Goal: Transaction & Acquisition: Subscribe to service/newsletter

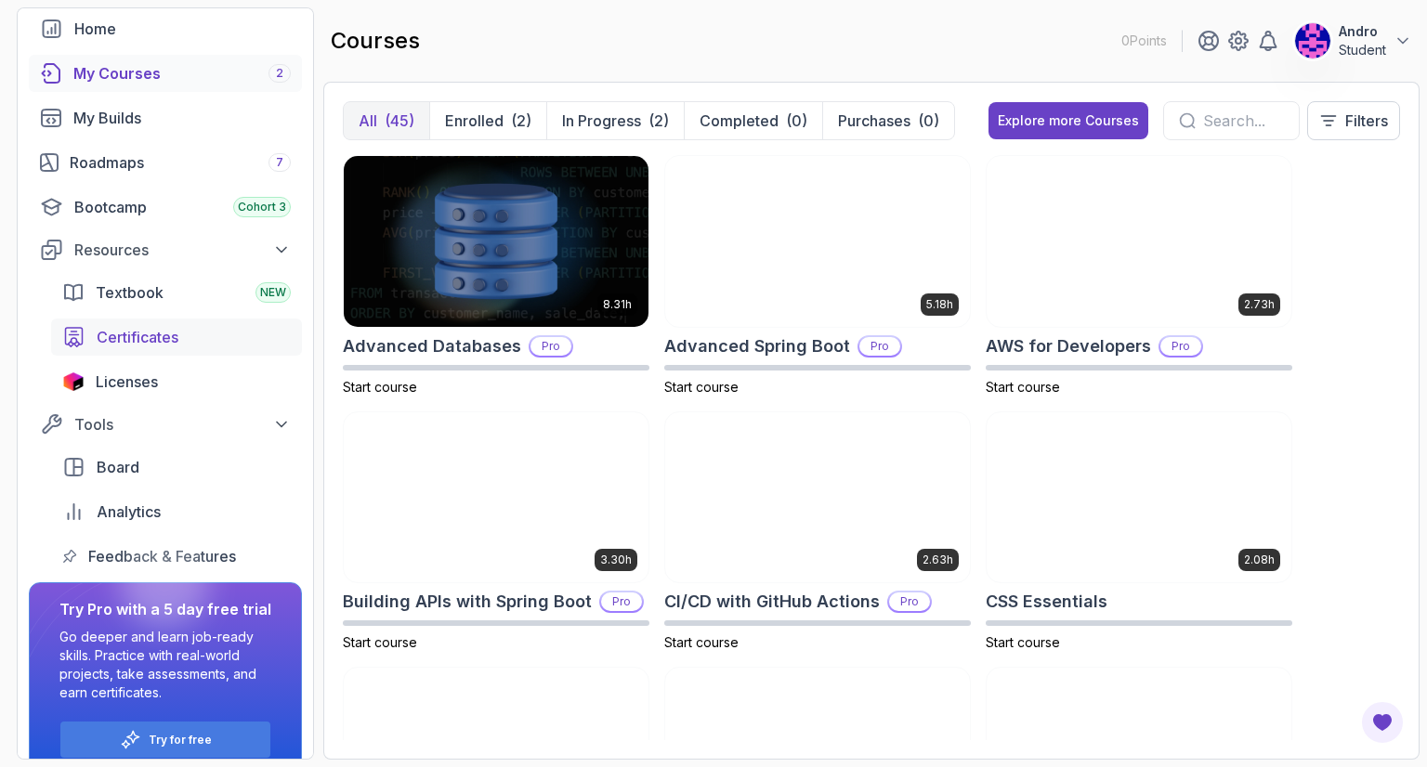
scroll to position [119, 0]
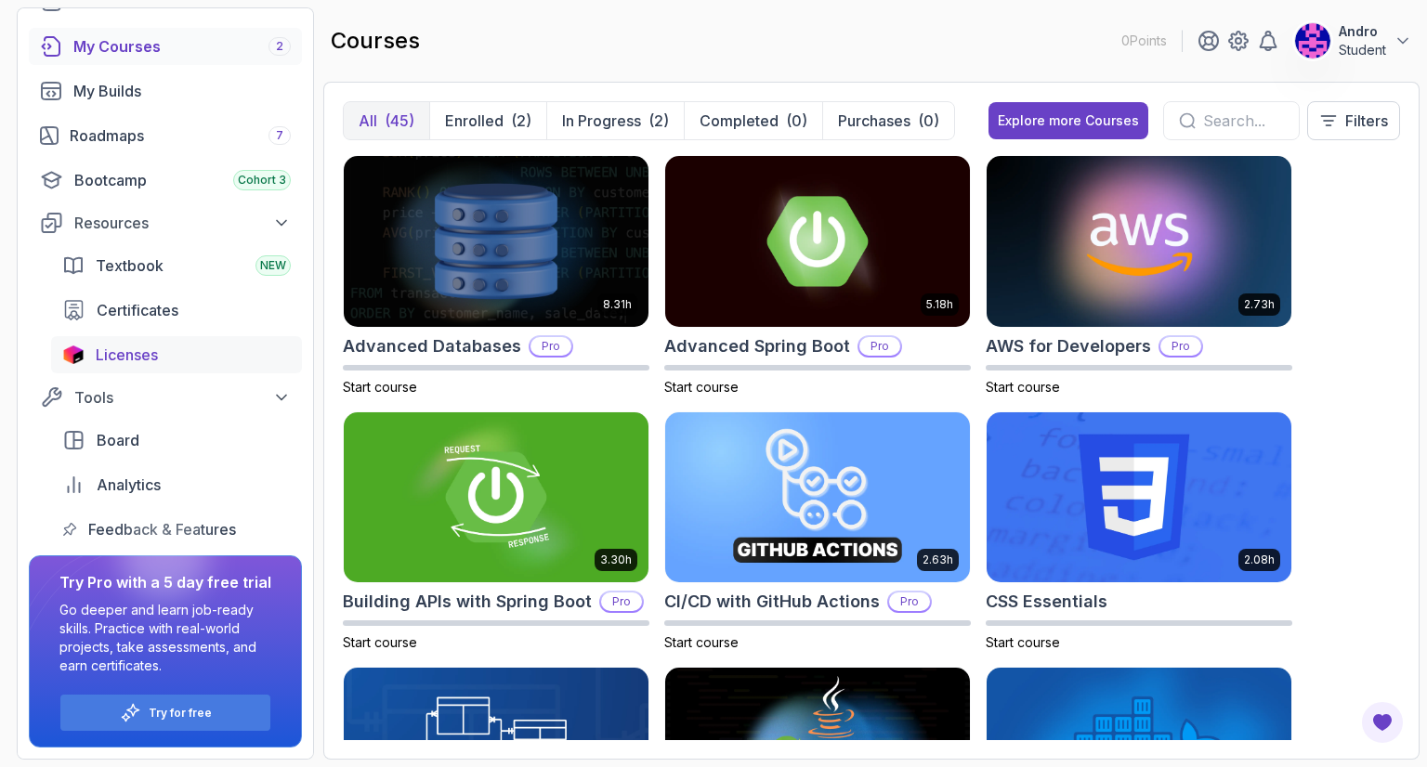
click at [172, 359] on div "Licenses" at bounding box center [193, 355] width 195 height 22
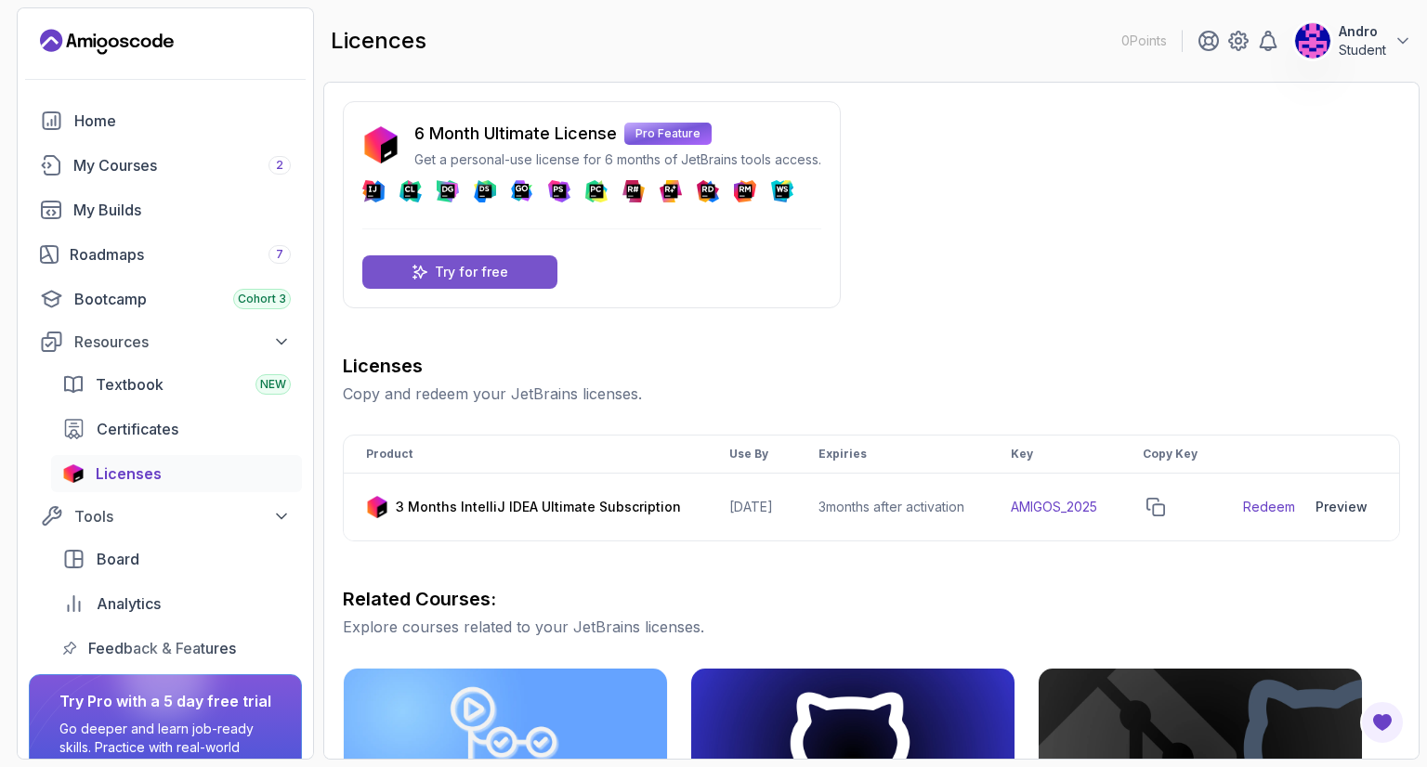
click at [531, 270] on div "Try for free" at bounding box center [459, 271] width 195 height 33
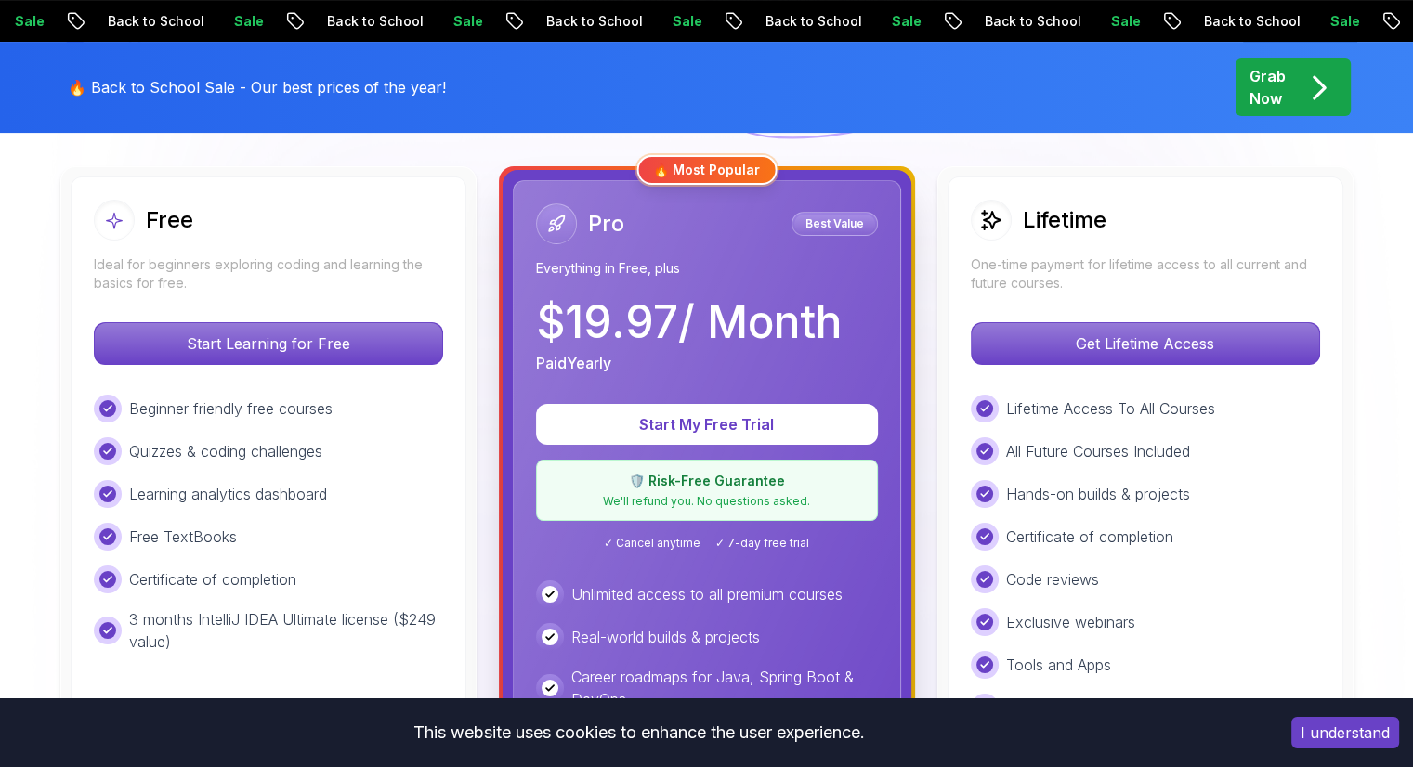
scroll to position [513, 0]
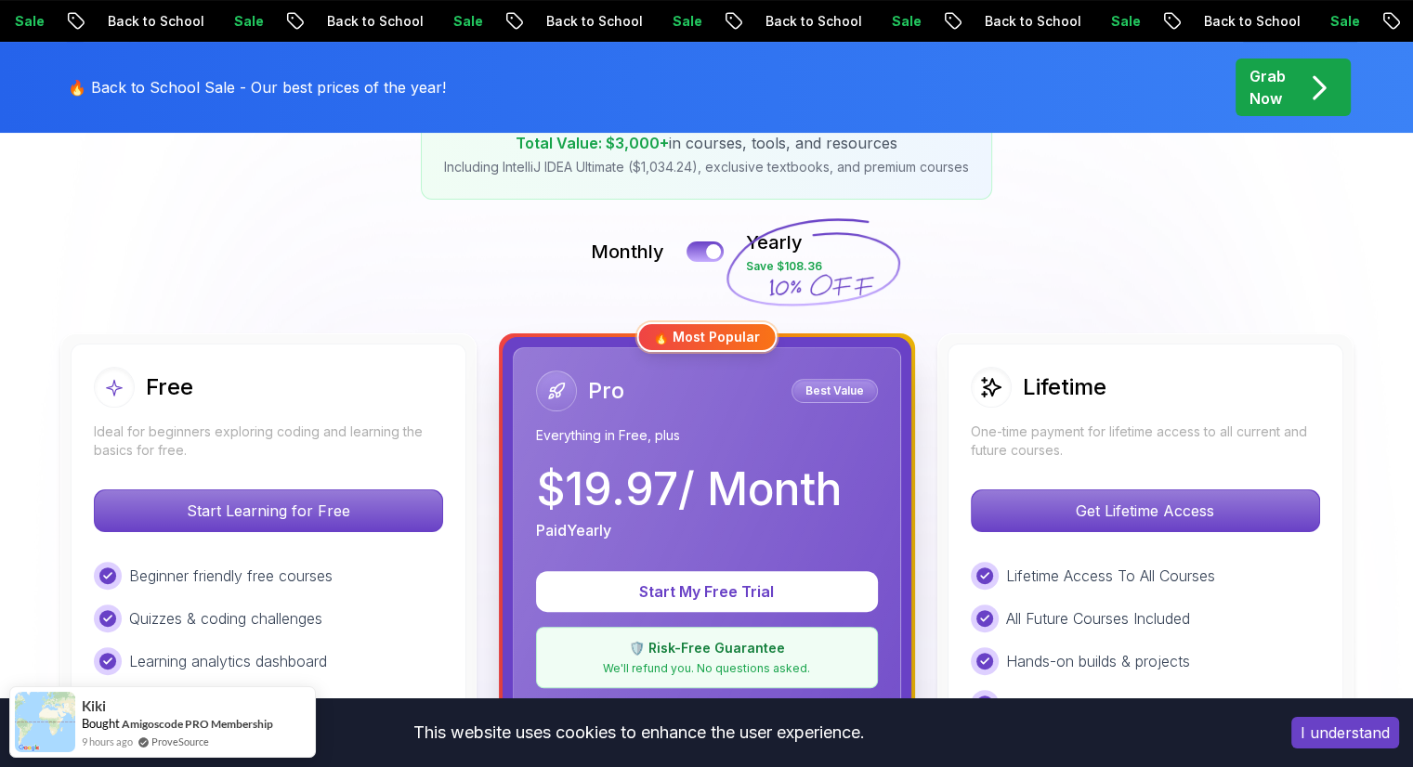
scroll to position [297, 0]
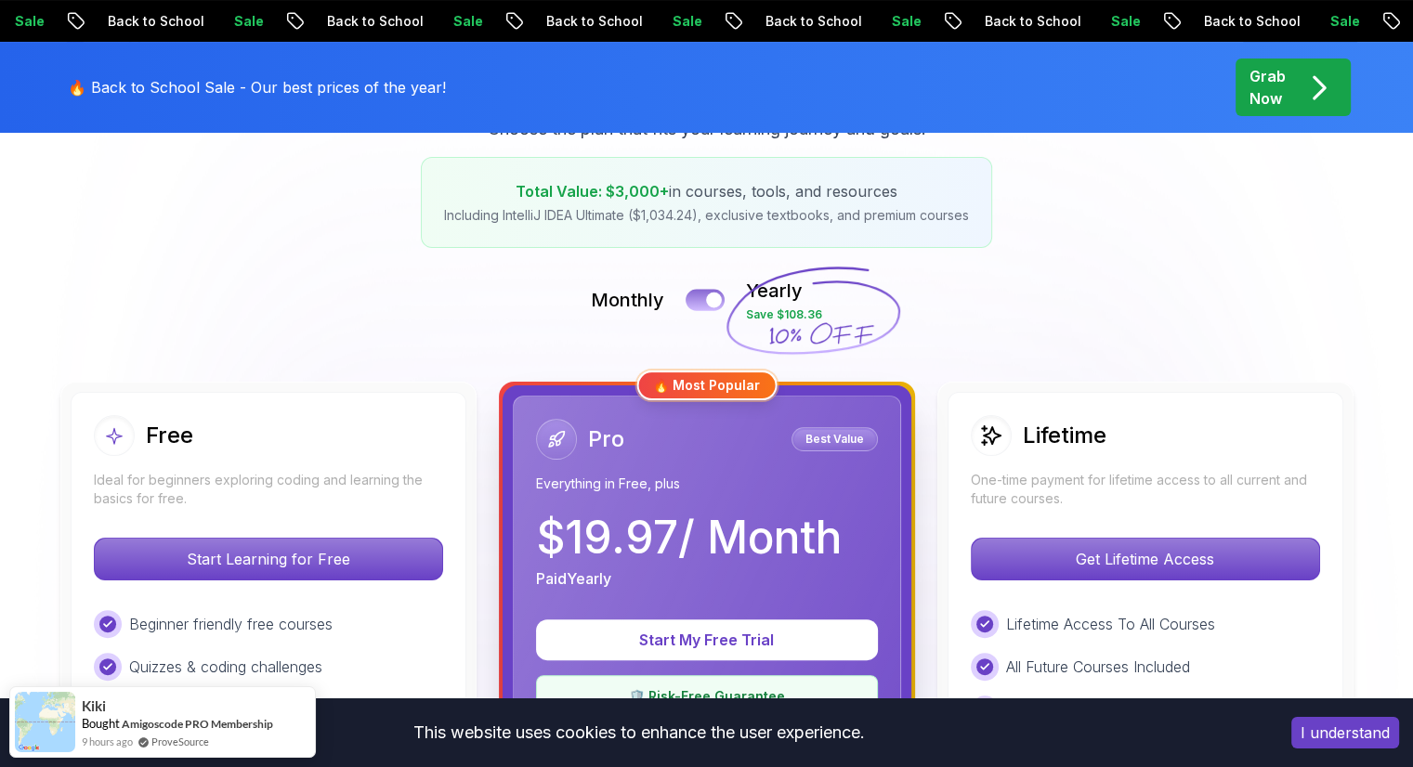
click at [704, 298] on button at bounding box center [705, 299] width 39 height 21
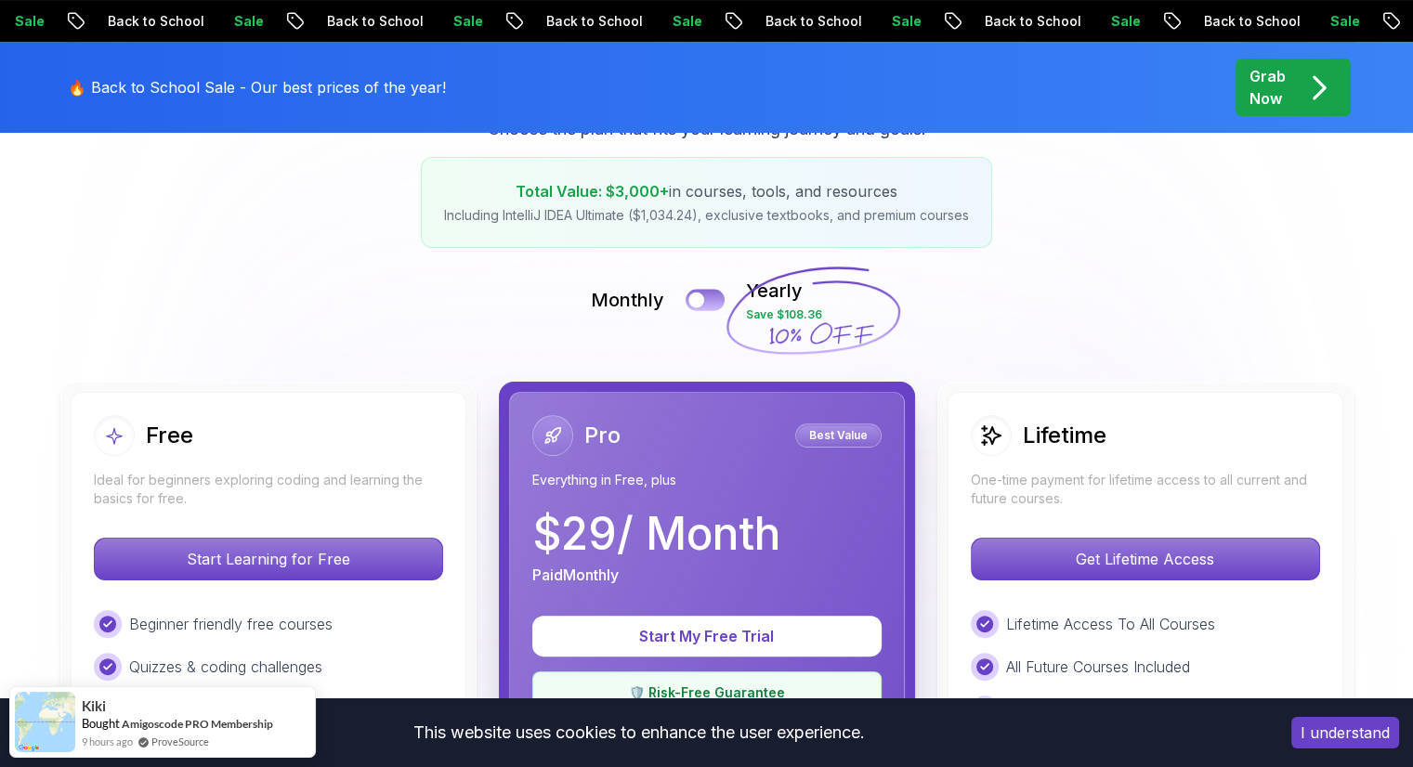
click at [704, 298] on div at bounding box center [696, 301] width 16 height 16
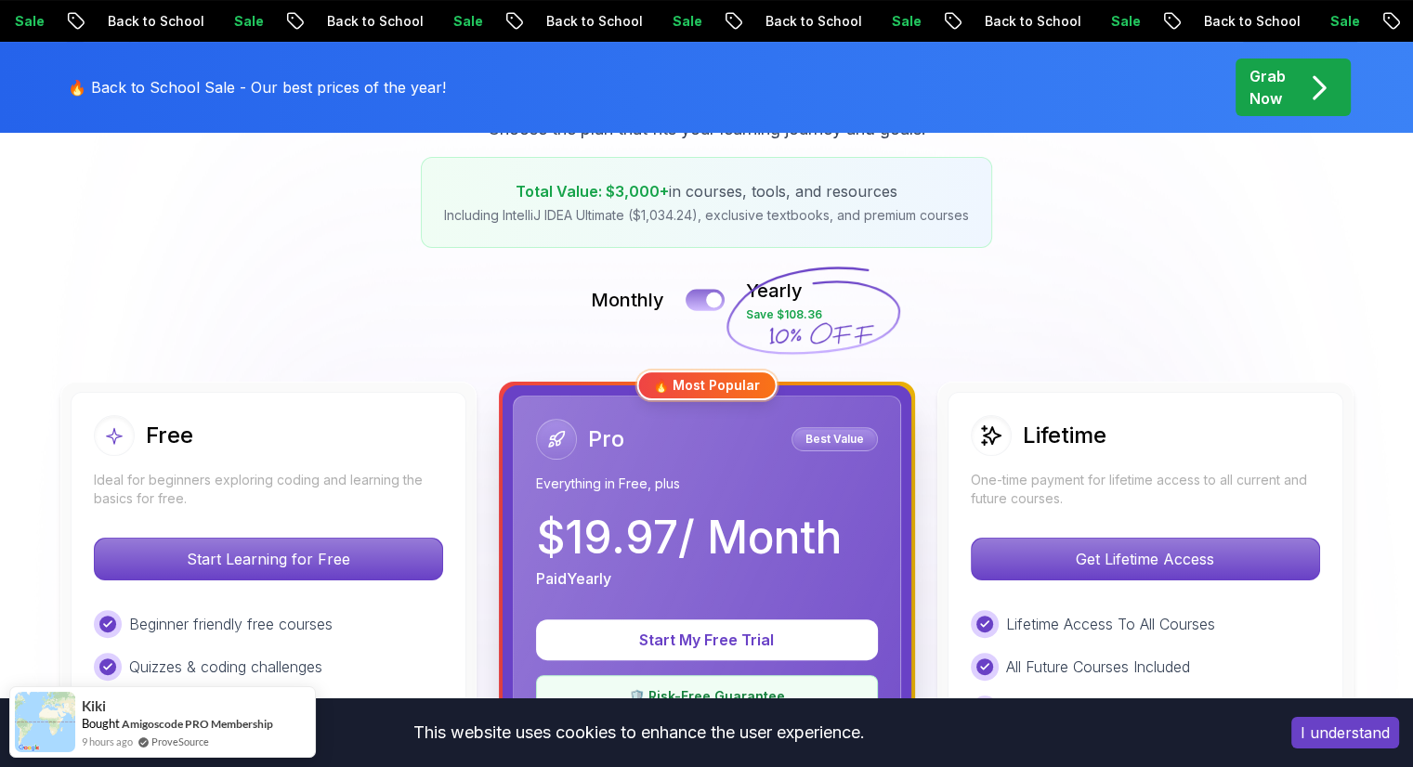
click at [704, 298] on button at bounding box center [705, 299] width 39 height 21
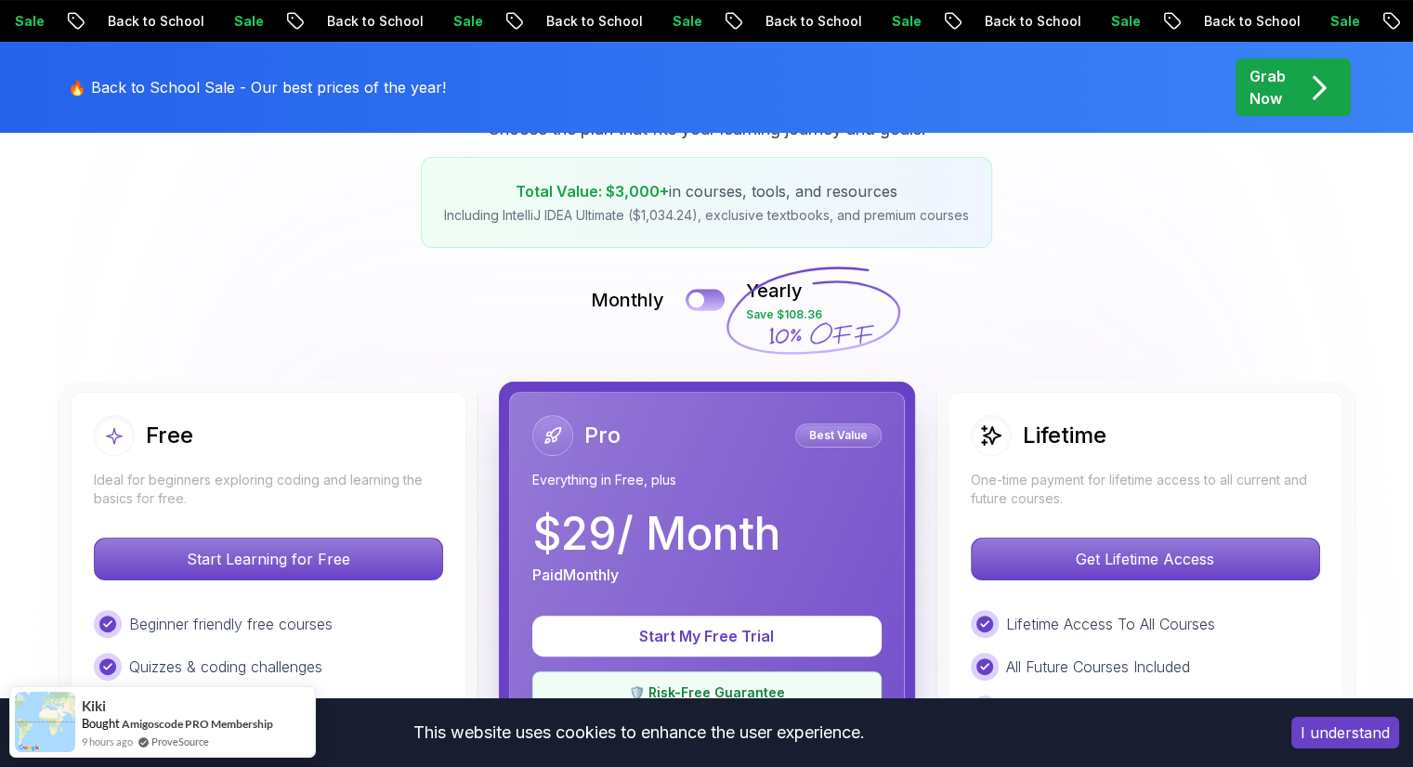
click at [704, 298] on div at bounding box center [696, 301] width 16 height 16
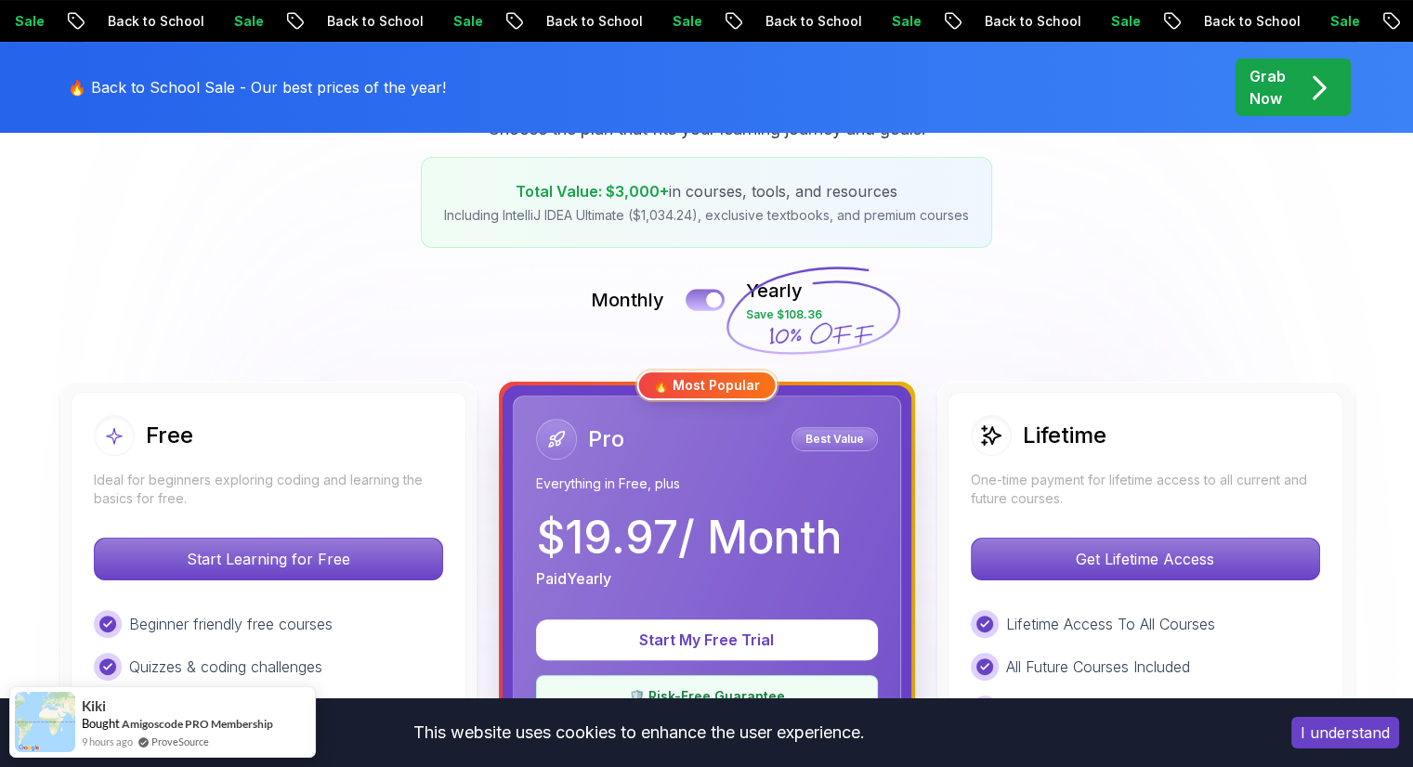
click at [704, 298] on button at bounding box center [705, 299] width 39 height 21
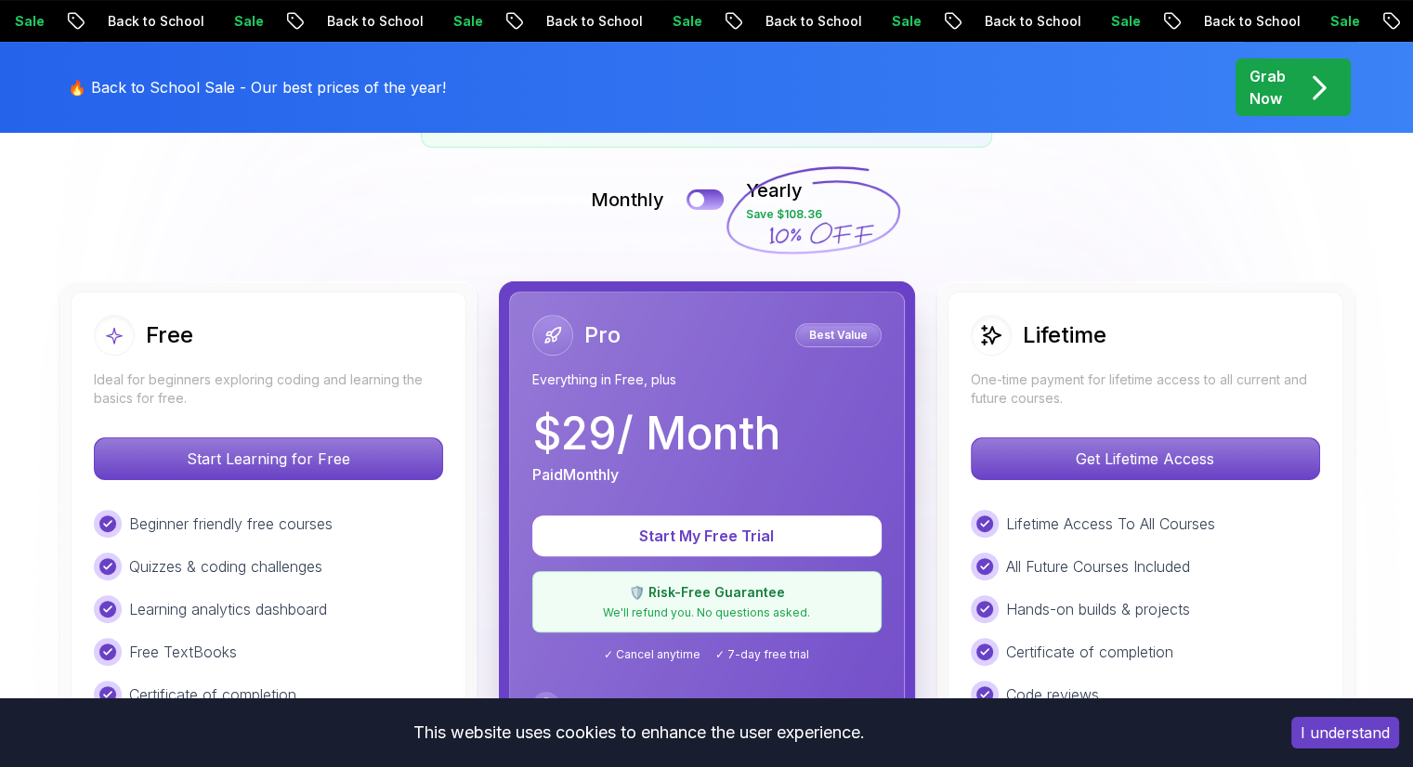
scroll to position [394, 0]
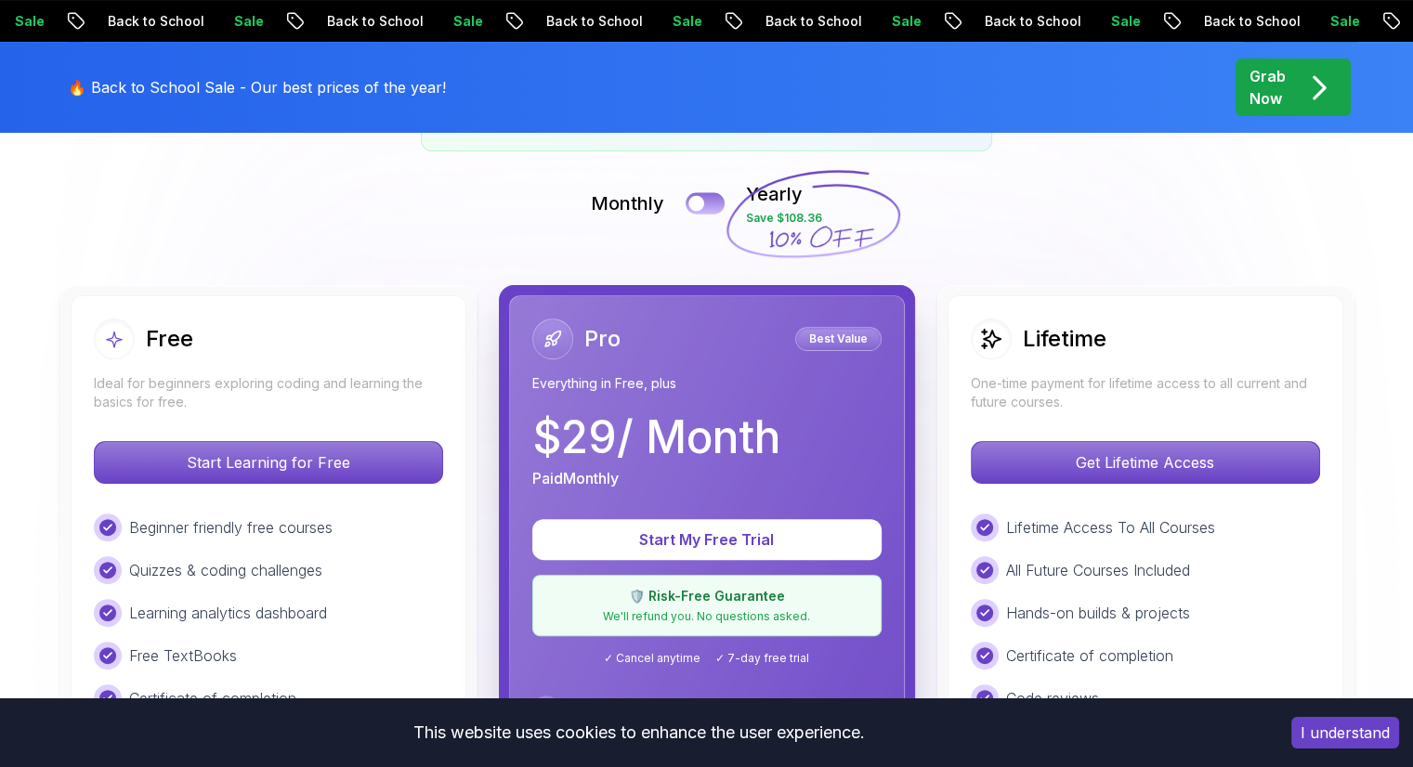
click at [707, 202] on button at bounding box center [705, 202] width 39 height 21
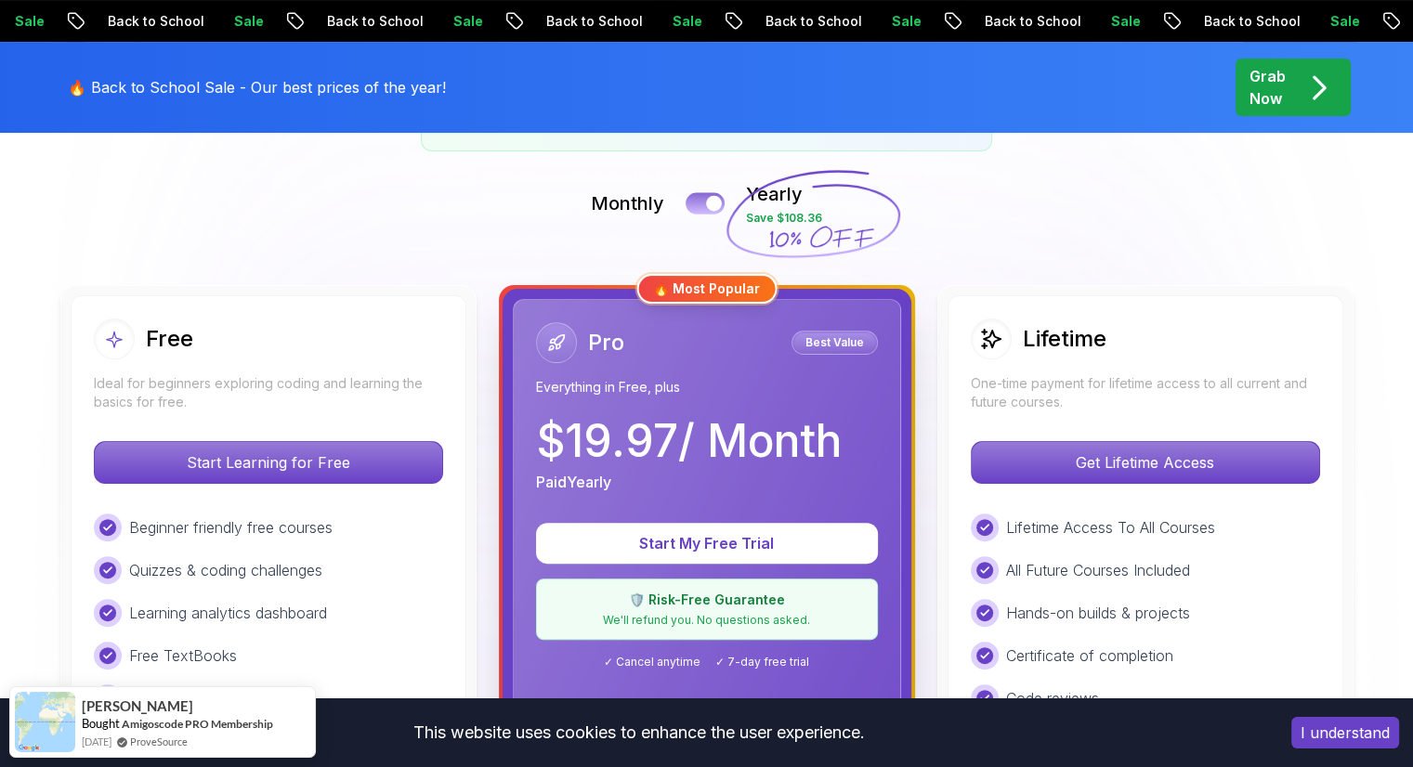
click at [707, 209] on button at bounding box center [705, 202] width 39 height 21
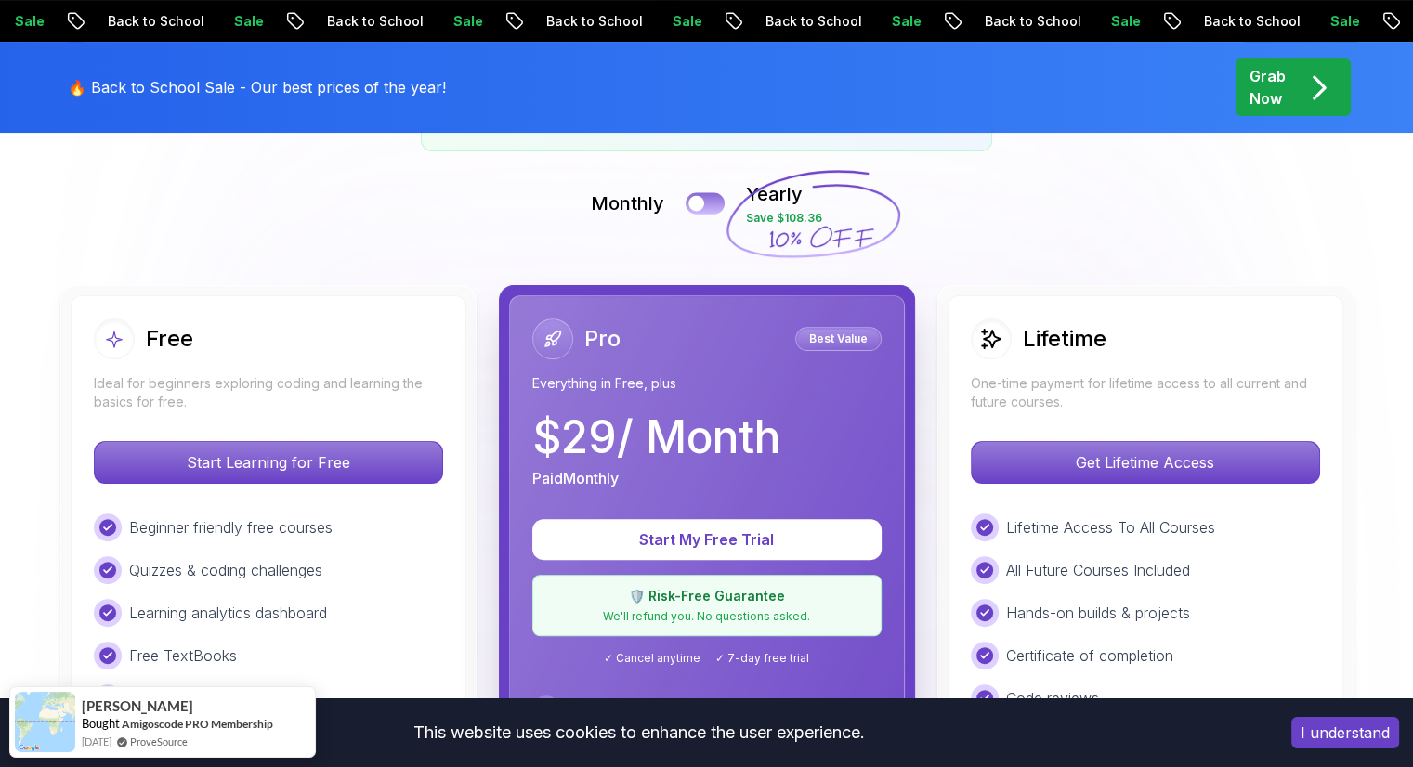
click at [707, 210] on button at bounding box center [705, 202] width 39 height 21
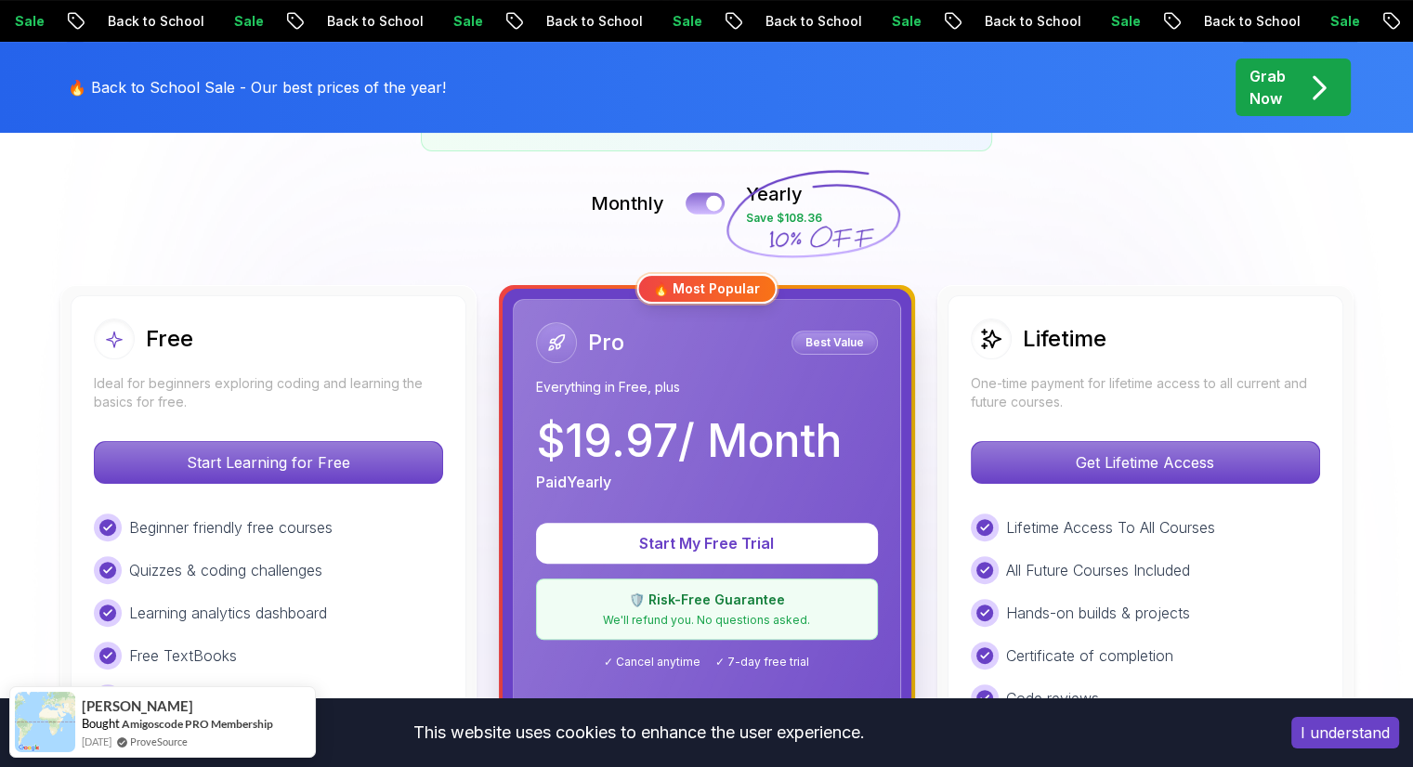
click at [707, 210] on button at bounding box center [705, 202] width 39 height 21
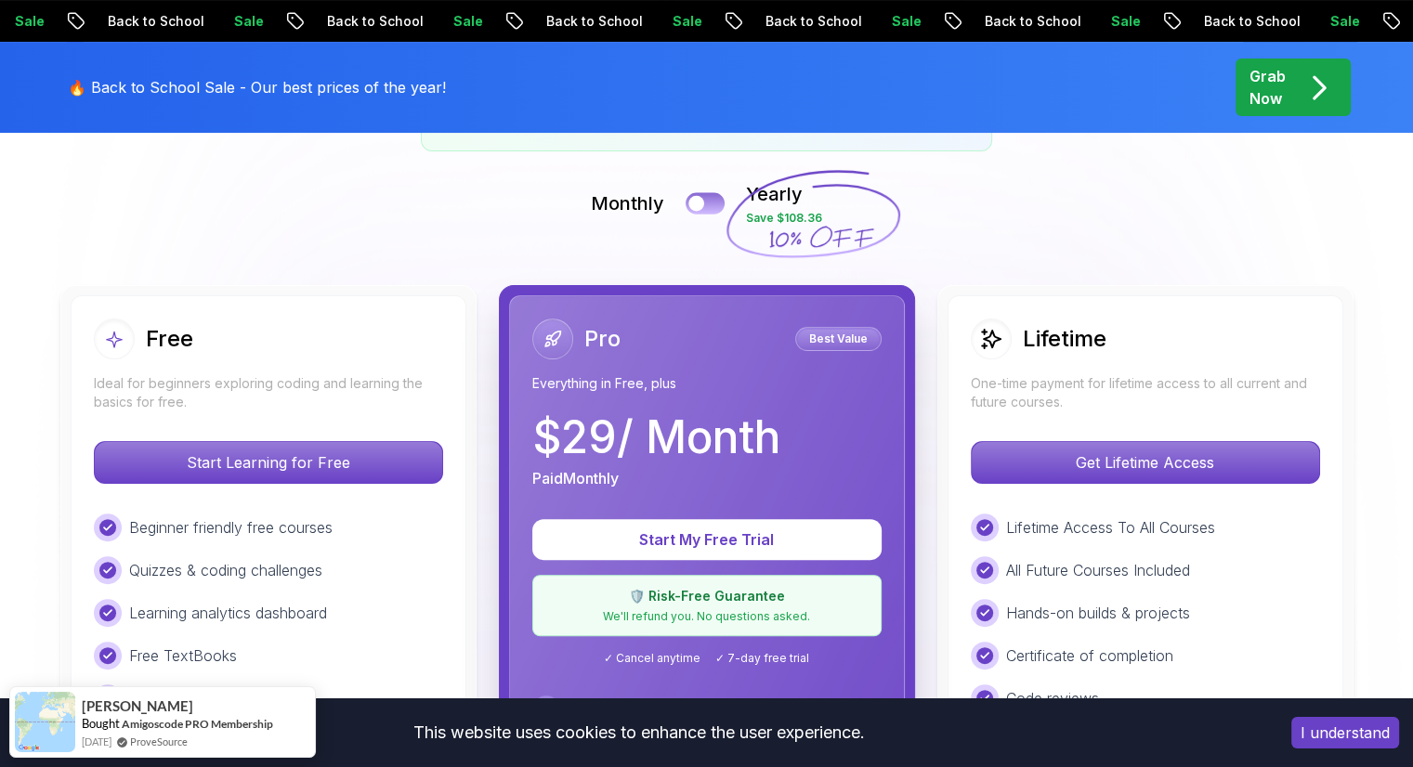
click at [707, 210] on button at bounding box center [705, 202] width 39 height 21
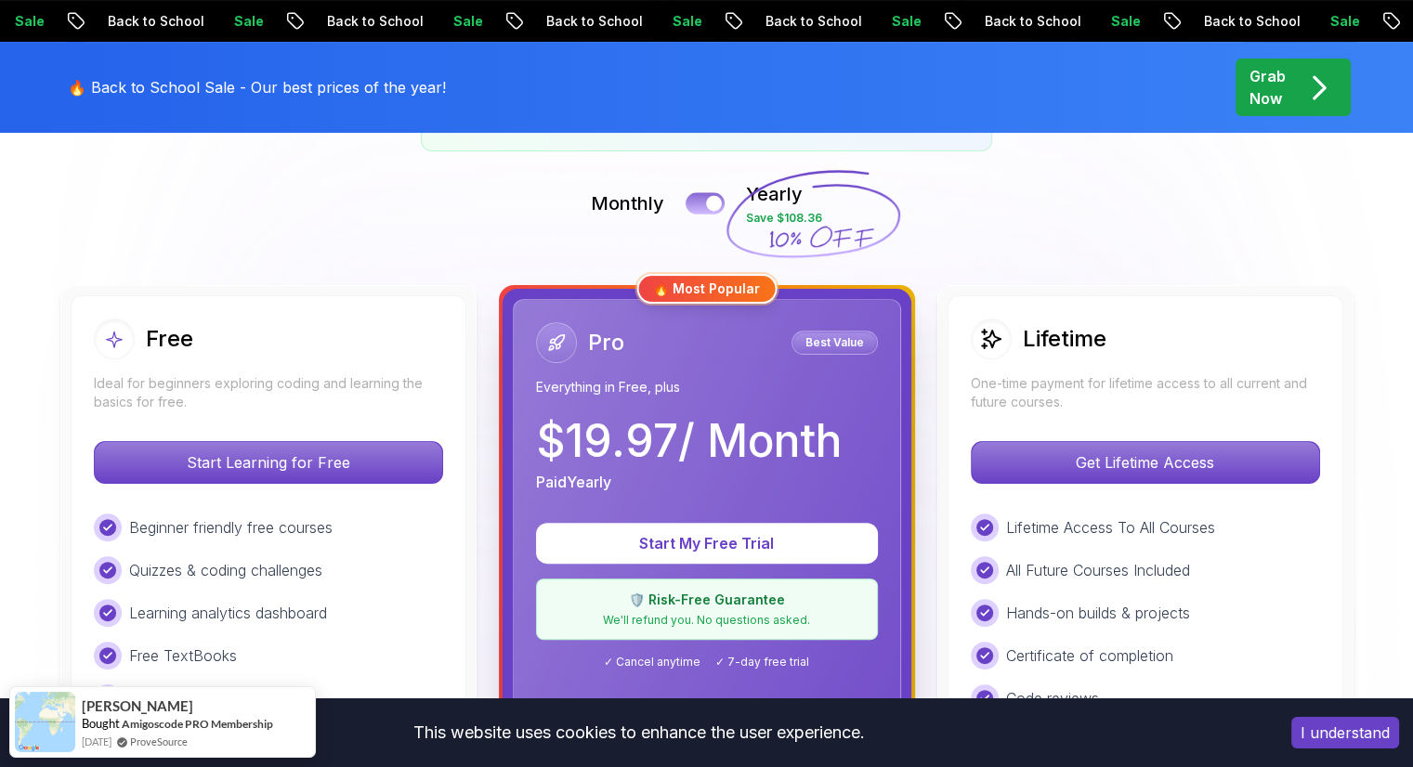
click at [707, 210] on button at bounding box center [705, 202] width 39 height 21
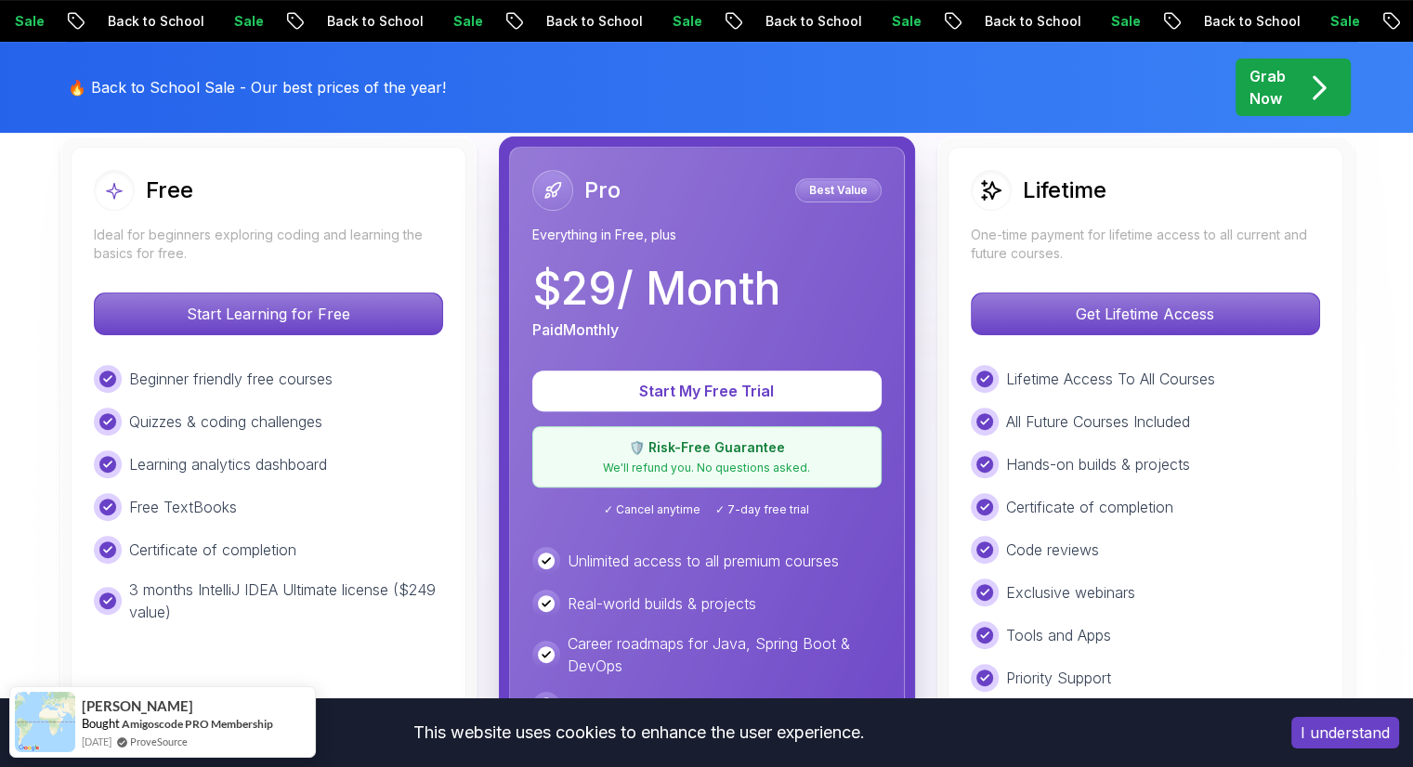
scroll to position [542, 0]
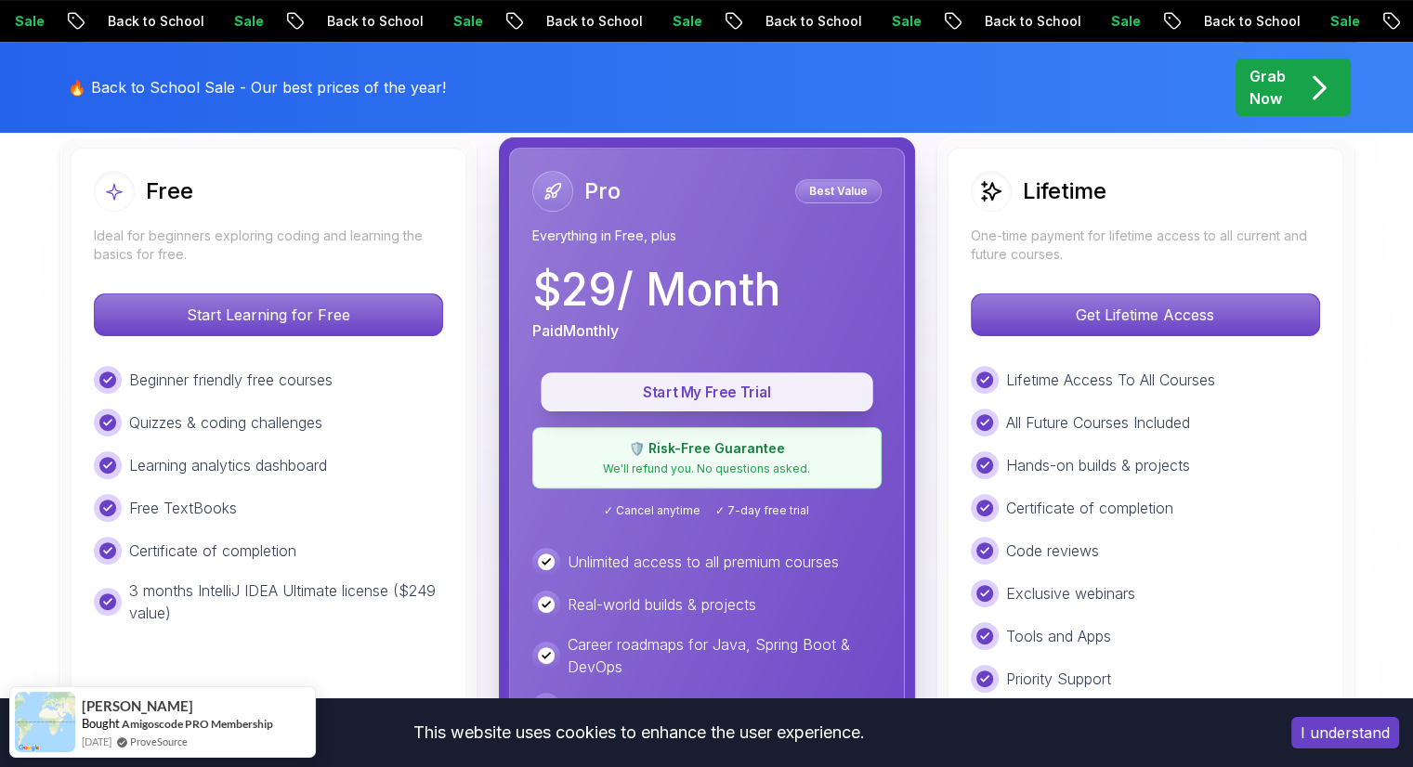
click at [713, 386] on p "Start My Free Trial" at bounding box center [707, 392] width 290 height 21
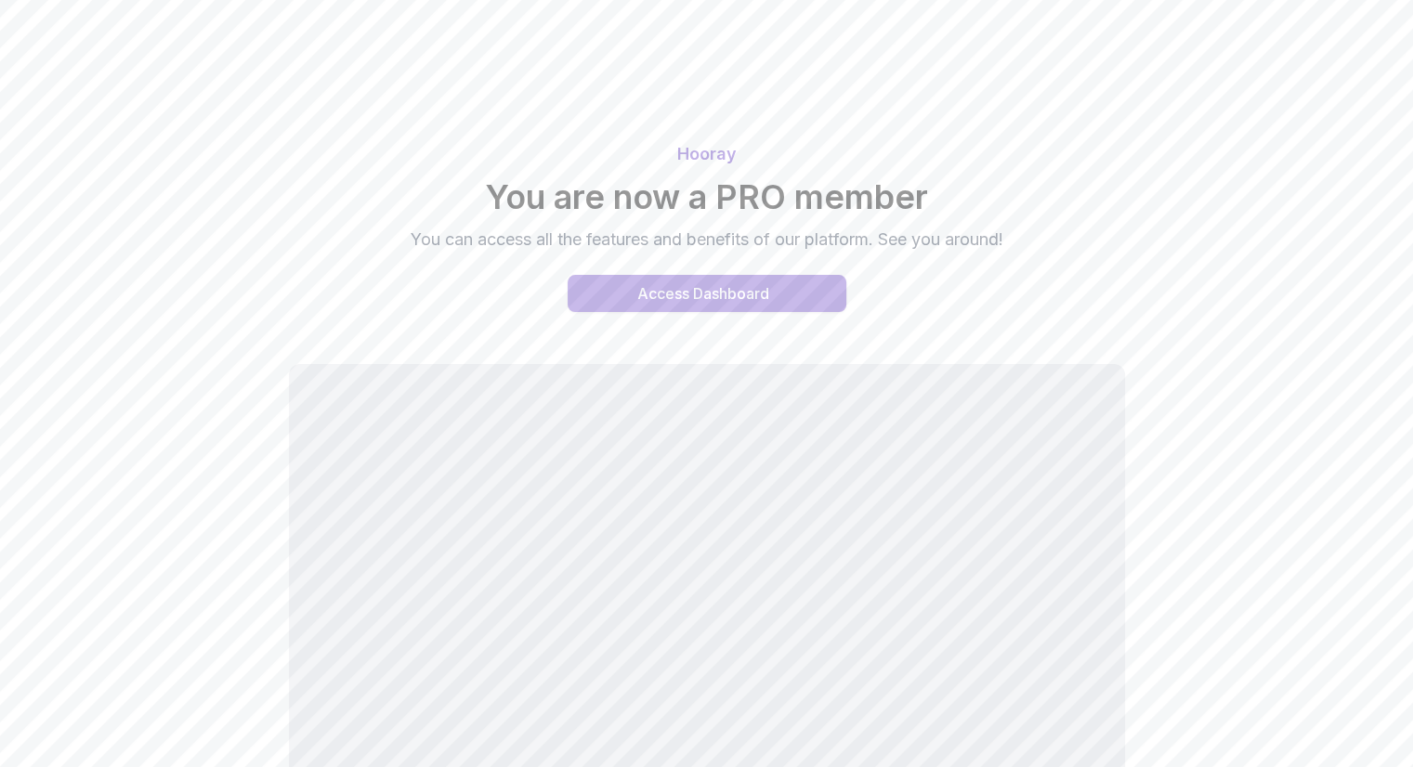
click at [723, 294] on div "Access Dashboard" at bounding box center [703, 293] width 132 height 22
